Goal: Task Accomplishment & Management: Manage account settings

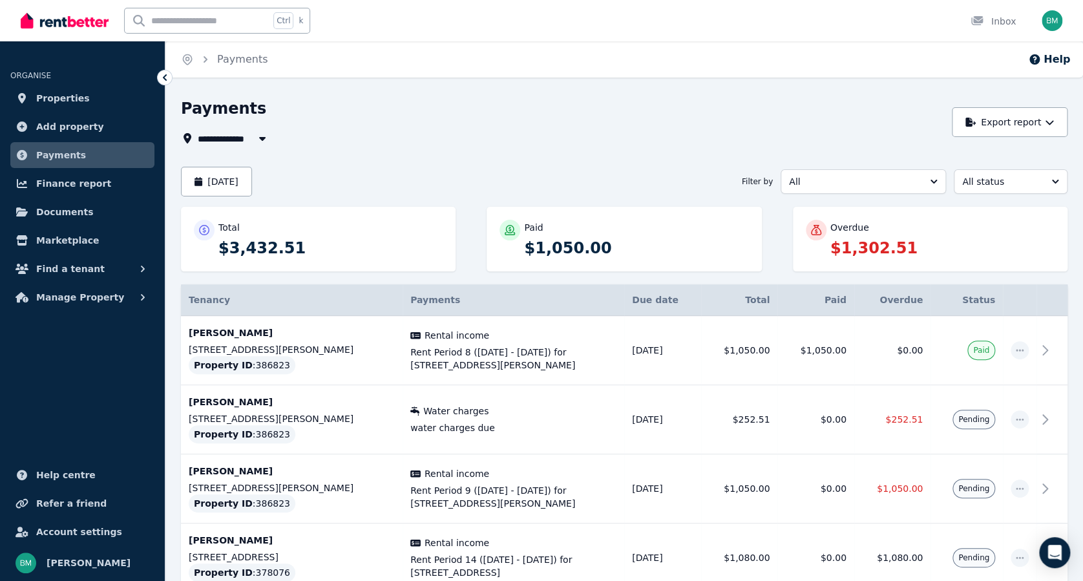
scroll to position [80, 0]
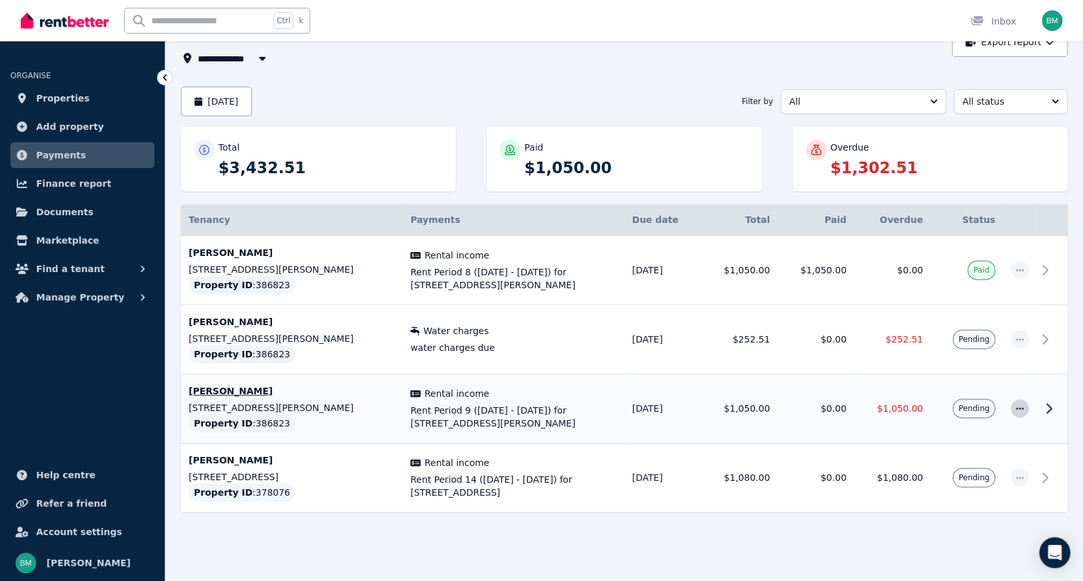
click at [1021, 409] on icon "button" at bounding box center [1019, 408] width 10 height 9
click at [992, 441] on span "Resend tenant bill" at bounding box center [977, 444] width 83 height 16
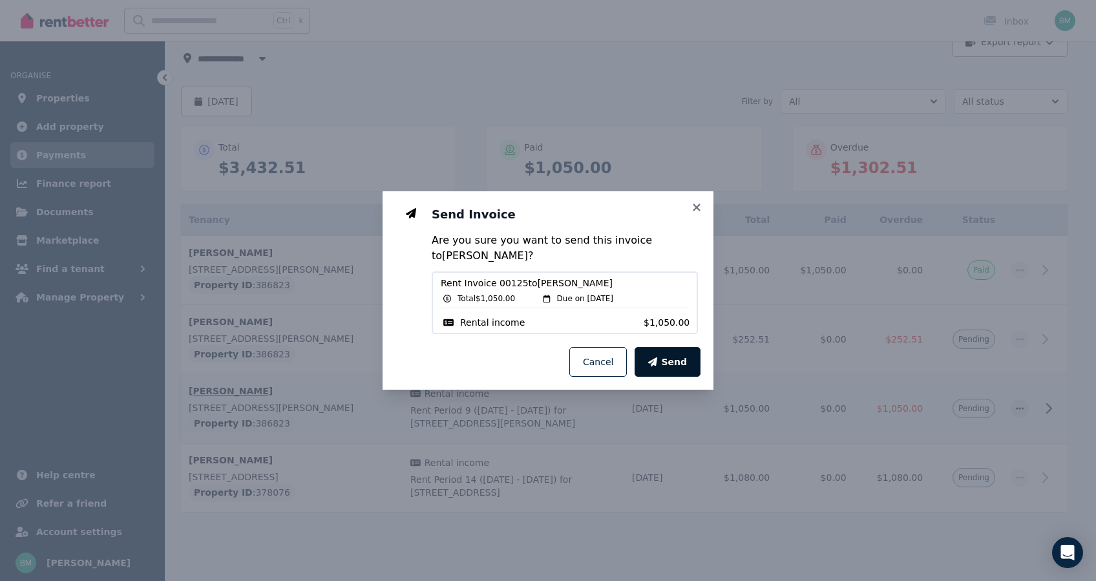
click at [666, 359] on button "Send" at bounding box center [668, 362] width 66 height 30
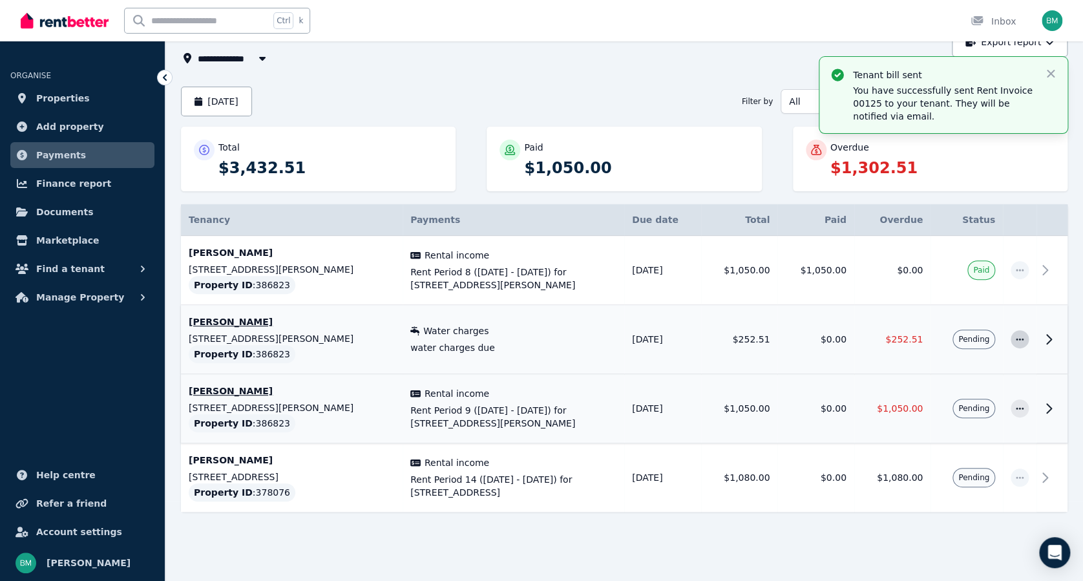
click at [1018, 341] on icon "button" at bounding box center [1019, 339] width 10 height 9
click at [965, 370] on span "Resend tenant bill" at bounding box center [977, 374] width 83 height 16
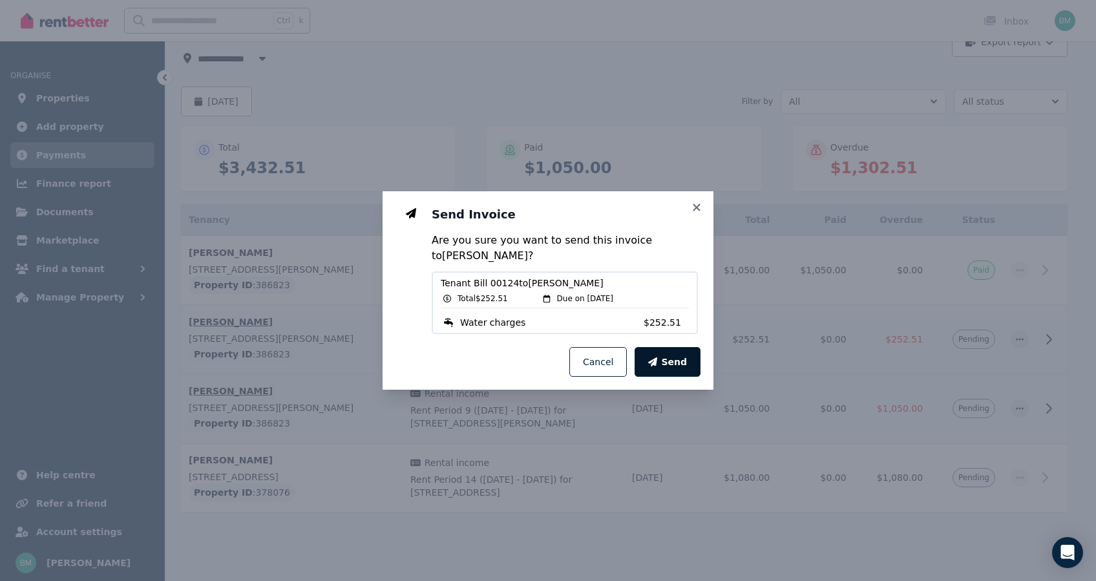
click at [677, 357] on span "Send" at bounding box center [674, 361] width 26 height 13
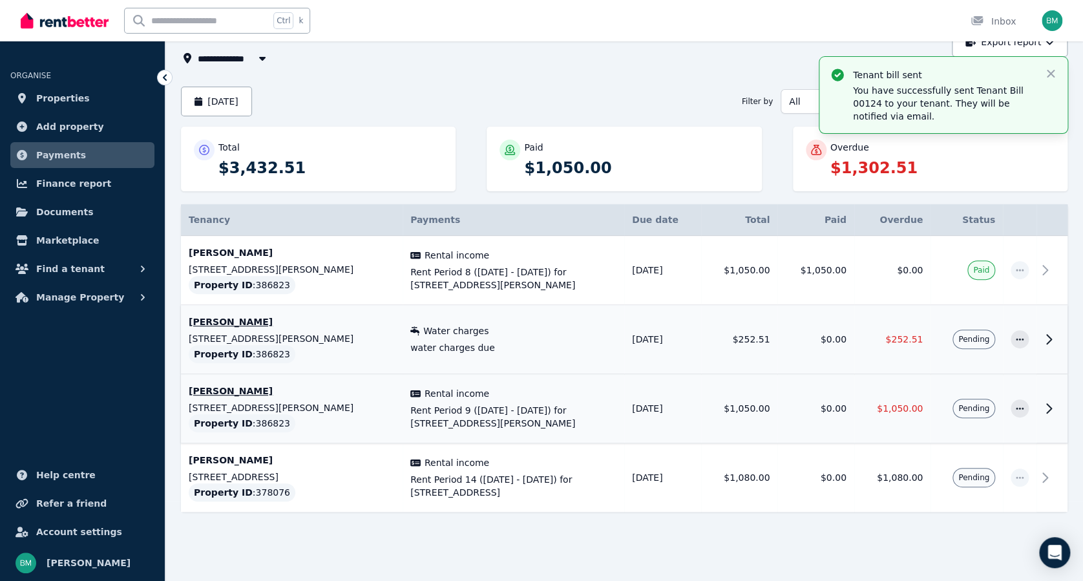
scroll to position [0, 0]
